Goal: Check status: Check status

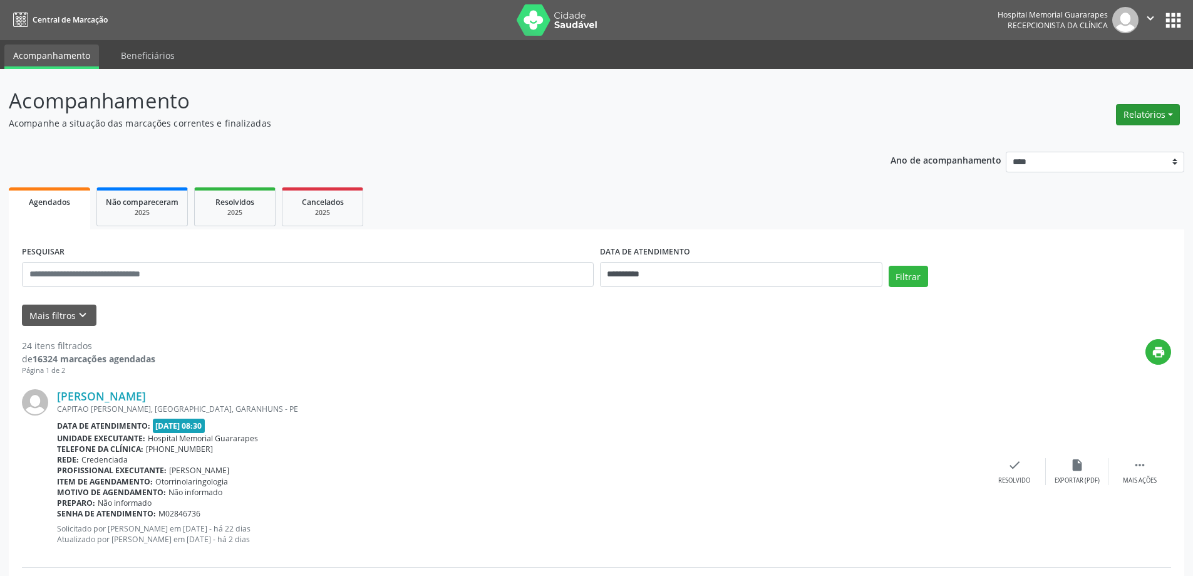
click at [1141, 121] on button "Relatórios" at bounding box center [1148, 114] width 64 height 21
click at [1114, 140] on link "Agendamentos" at bounding box center [1113, 142] width 135 height 18
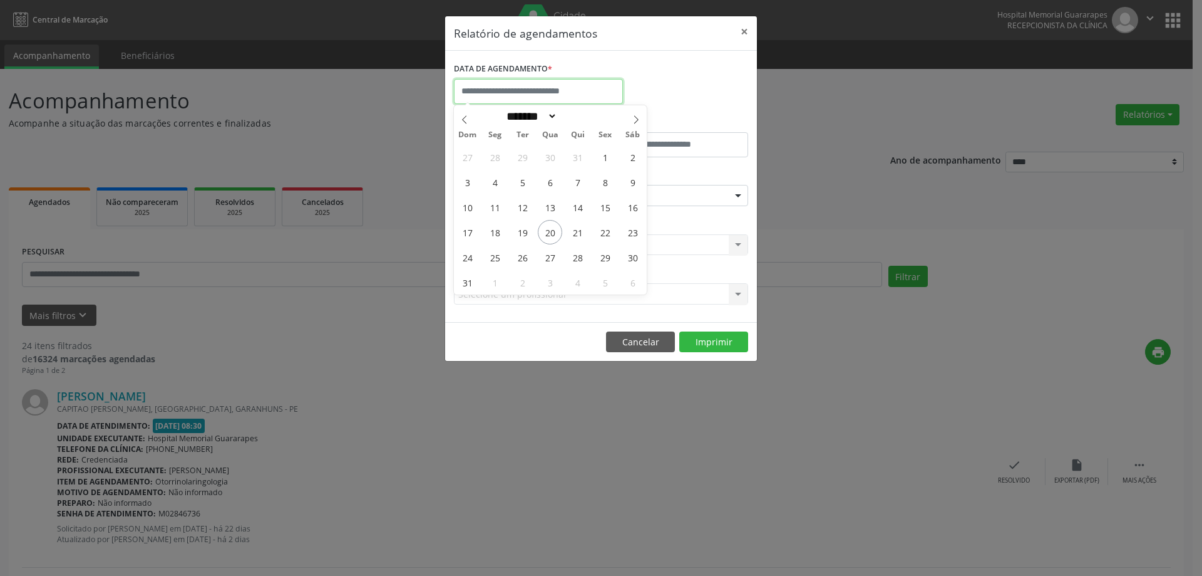
click at [535, 85] on input "text" at bounding box center [538, 91] width 169 height 25
click at [604, 235] on span "22" at bounding box center [605, 232] width 24 height 24
type input "**********"
click at [604, 235] on span "22" at bounding box center [605, 232] width 24 height 24
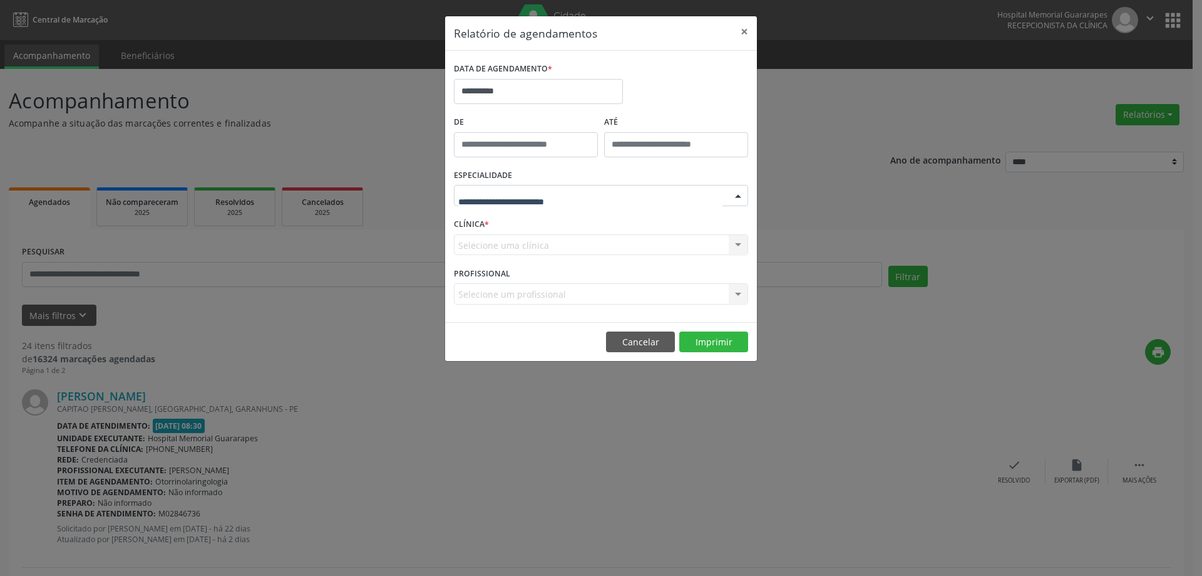
click at [592, 191] on div at bounding box center [601, 195] width 294 height 21
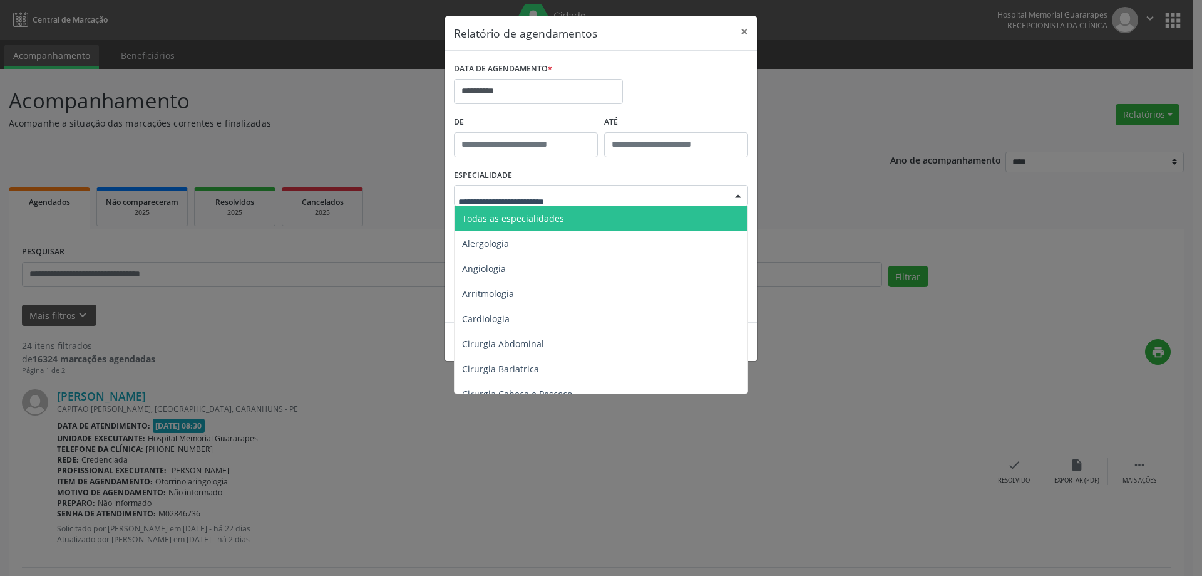
click at [588, 210] on span "Todas as especialidades" at bounding box center [602, 218] width 295 height 25
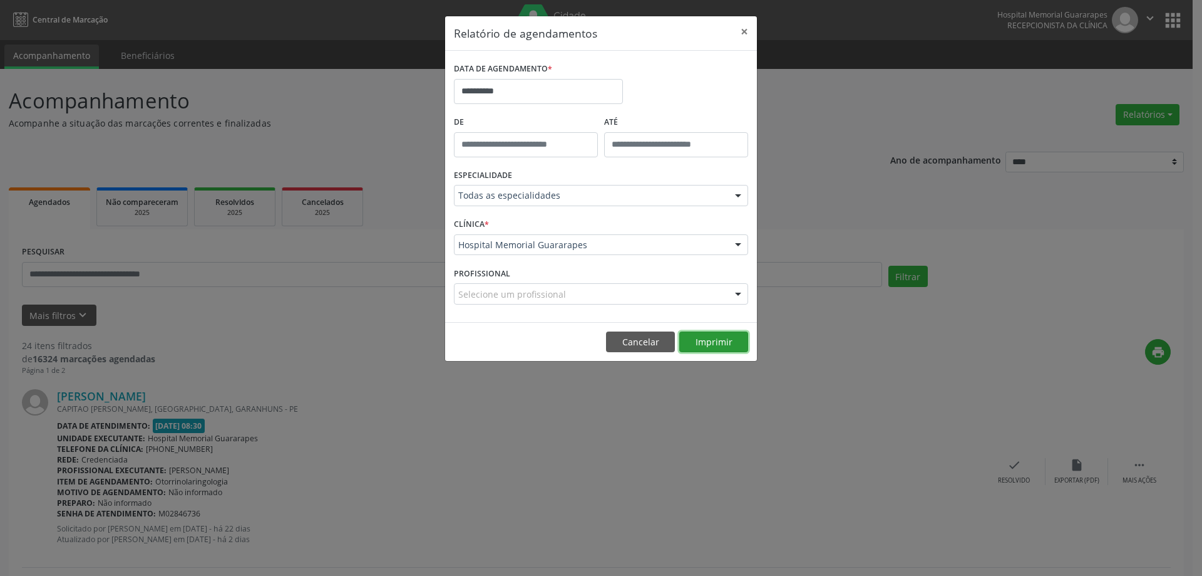
click at [703, 337] on button "Imprimir" at bounding box center [714, 341] width 69 height 21
